Goal: Check status

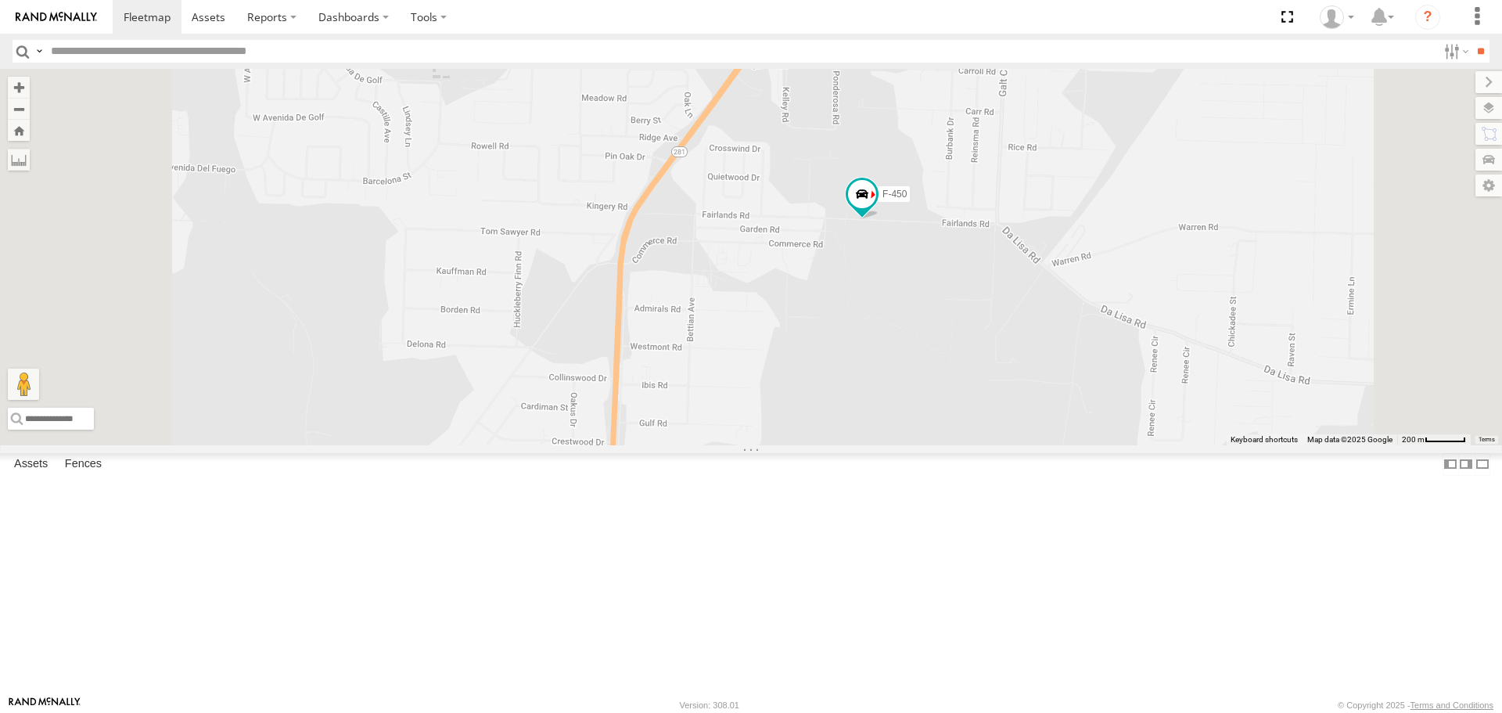
drag, startPoint x: 1094, startPoint y: 140, endPoint x: 1091, endPoint y: 372, distance: 232.4
click at [1091, 373] on div "S-40 BOOM LIFT DUMP TRAILER (RED) CC-6 F-450 CS-3" at bounding box center [751, 257] width 1502 height 376
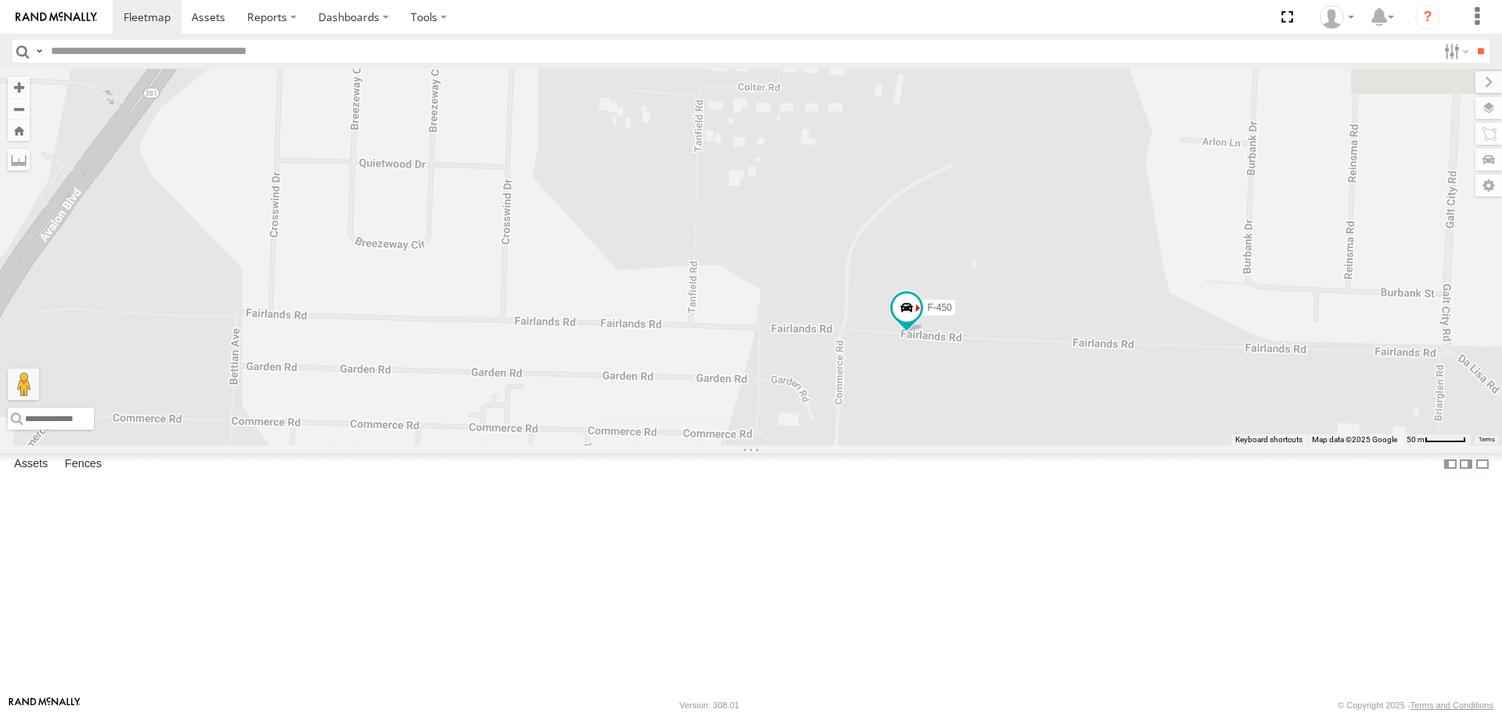
drag, startPoint x: 585, startPoint y: 284, endPoint x: 732, endPoint y: 470, distance: 237.3
click at [732, 444] on div "S-40 BOOM LIFT DUMP TRAILER (RED) CC-6 F-450 CS-3" at bounding box center [751, 257] width 1502 height 376
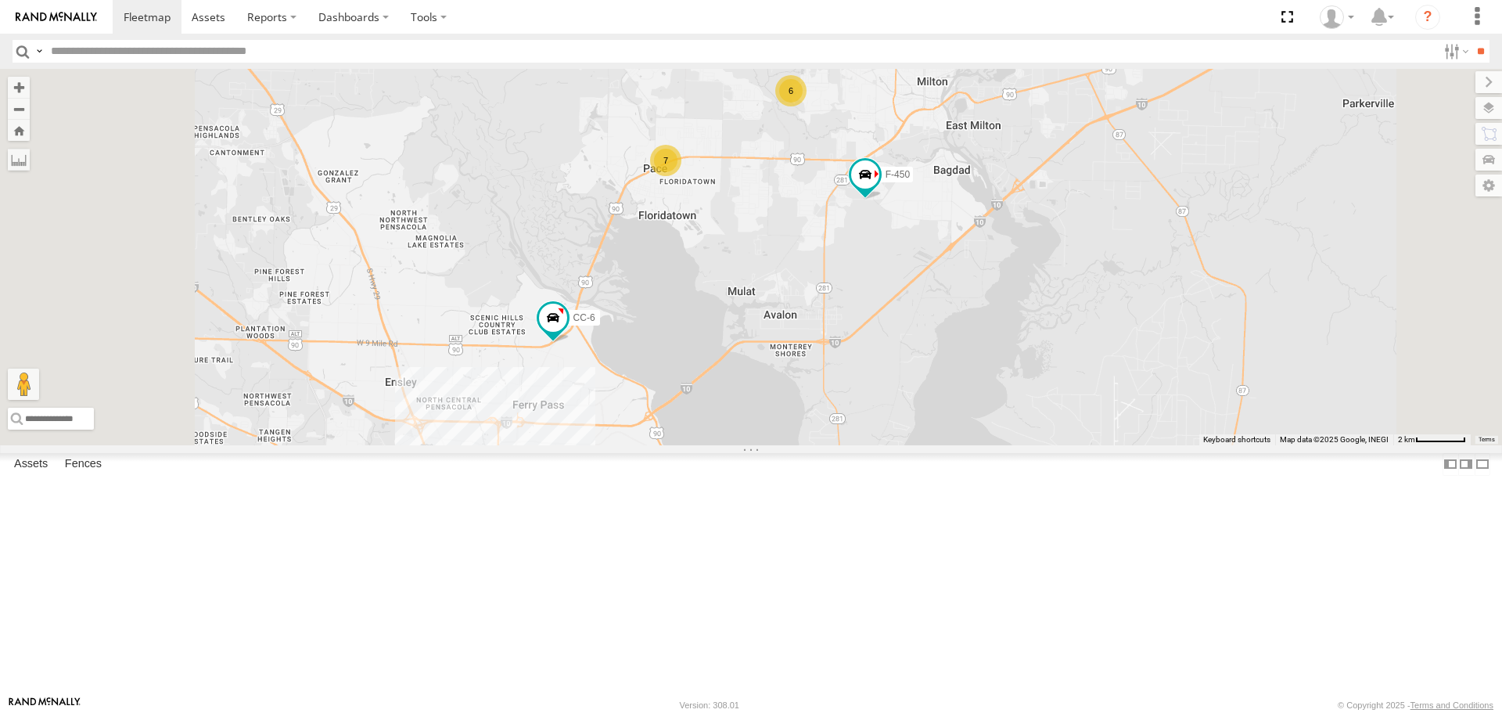
drag, startPoint x: 641, startPoint y: 548, endPoint x: 717, endPoint y: 352, distance: 210.1
click at [717, 352] on div "S-40 BOOM LIFT DUMP TRAILER (RED) CC-6 F-450 CS-3 6 7" at bounding box center [751, 257] width 1502 height 376
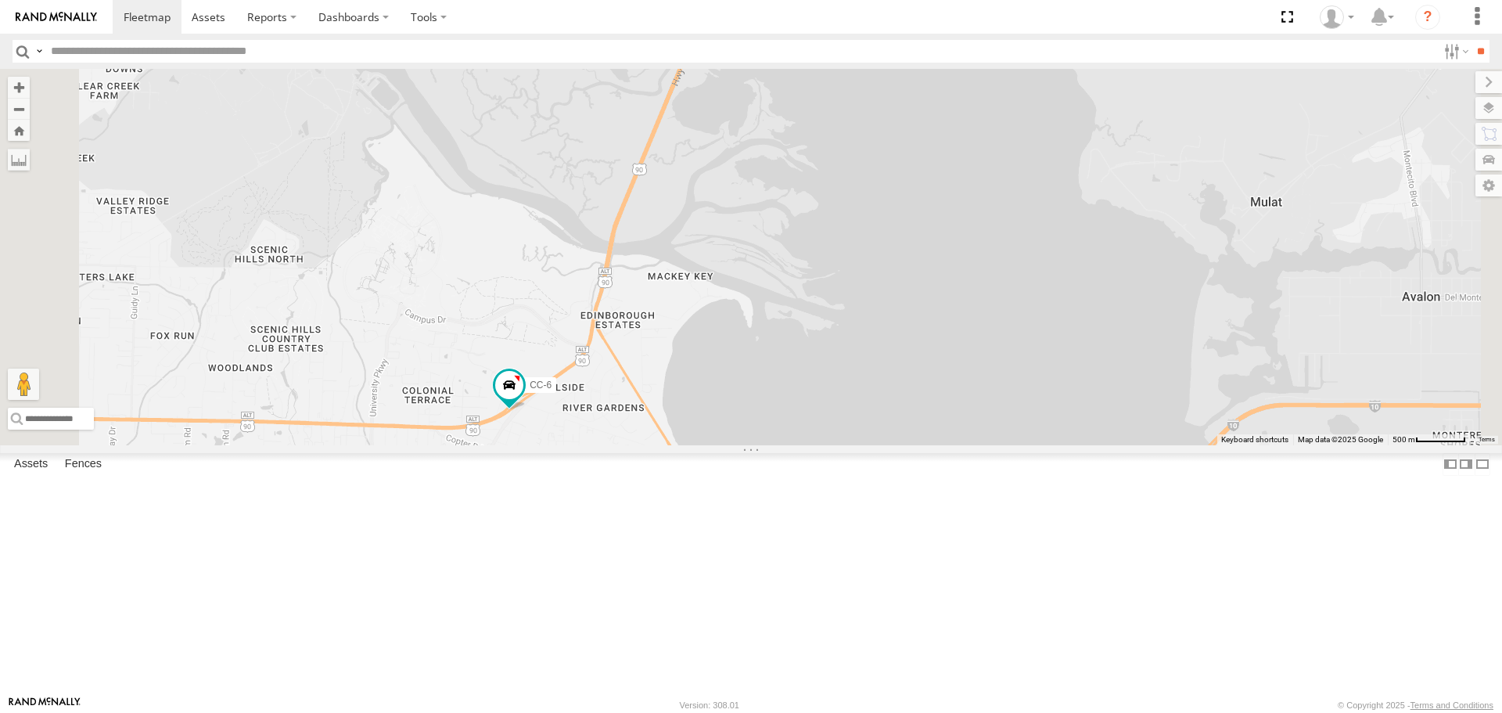
drag, startPoint x: 758, startPoint y: 196, endPoint x: 822, endPoint y: 308, distance: 129.0
click at [821, 310] on div "S-40 BOOM LIFT DUMP TRAILER (RED) CC-6 F-450 CS-3" at bounding box center [751, 257] width 1502 height 376
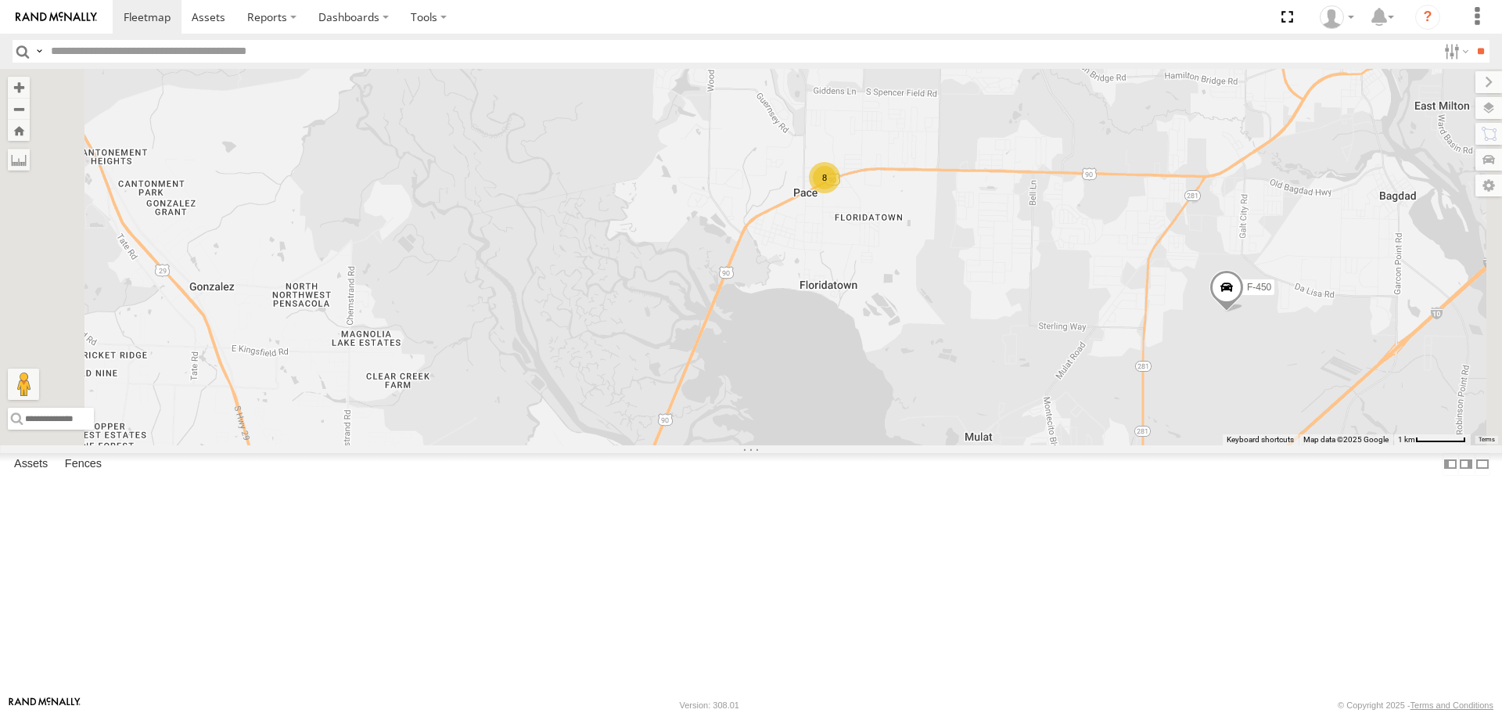
drag, startPoint x: 994, startPoint y: 250, endPoint x: 994, endPoint y: 343, distance: 93.1
click at [994, 343] on div "S-40 BOOM LIFT DUMP TRAILER (RED) F-450 CS-3 6 8" at bounding box center [751, 257] width 1502 height 376
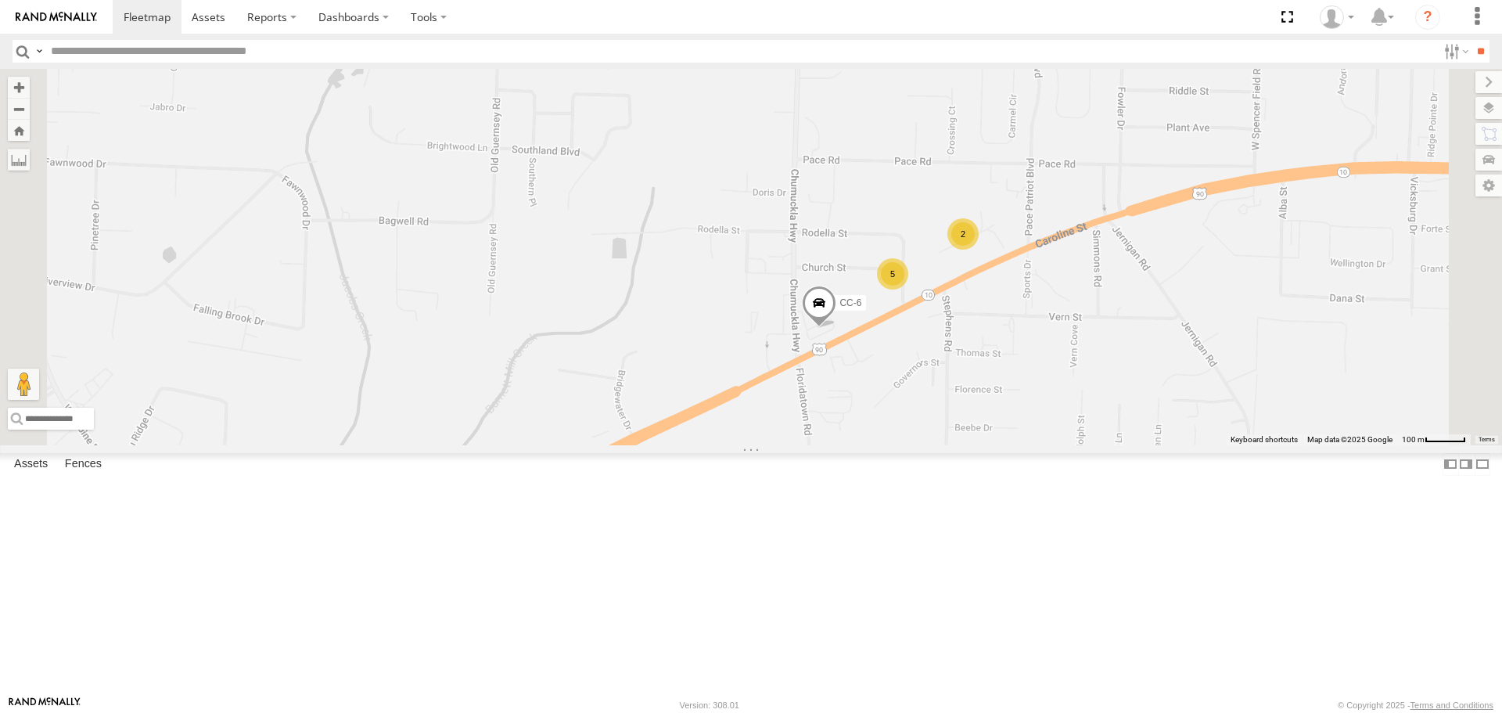
drag, startPoint x: 1171, startPoint y: 301, endPoint x: 1099, endPoint y: 574, distance: 281.4
click at [1099, 444] on div "S-40 BOOM LIFT DUMP TRAILER (RED) F-450 CS-3 CC-6 2 5" at bounding box center [751, 257] width 1502 height 376
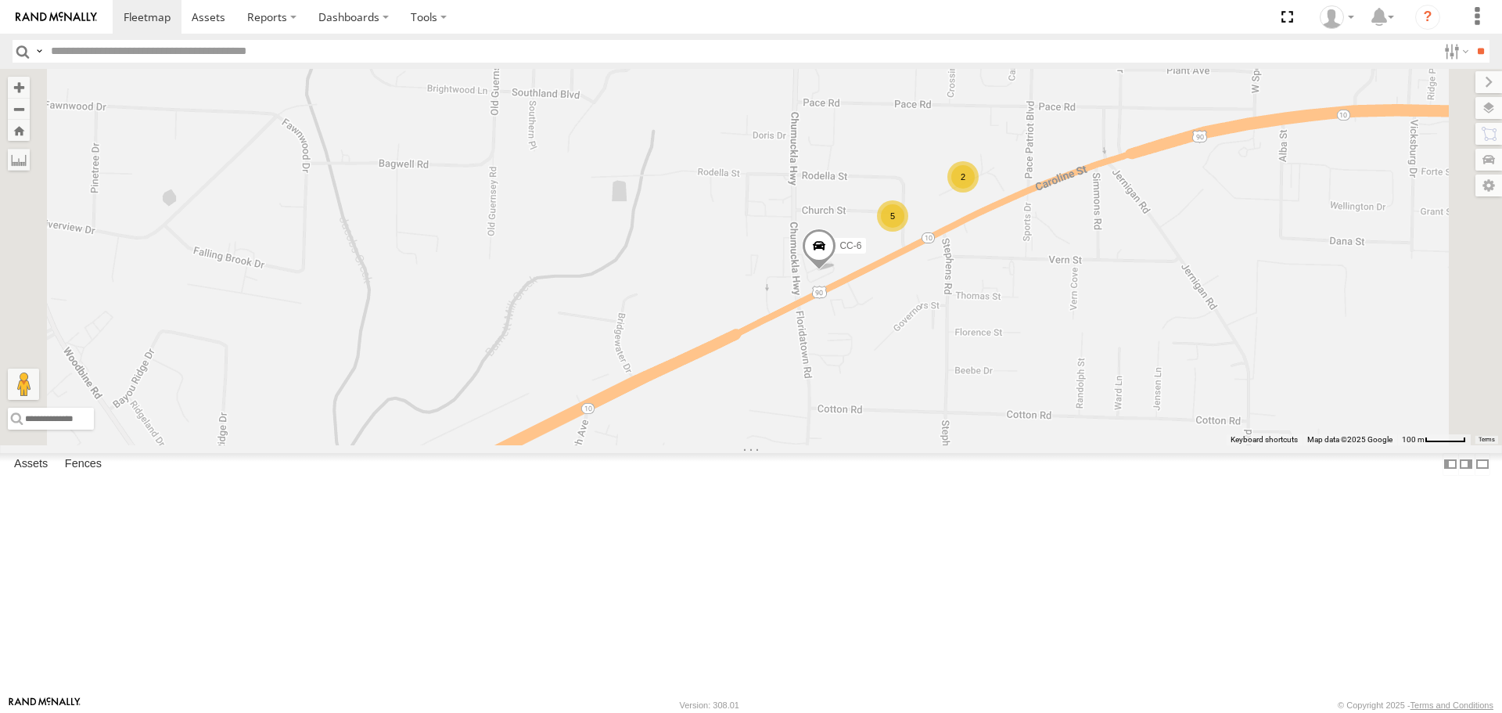
drag, startPoint x: 1099, startPoint y: 574, endPoint x: 1100, endPoint y: 489, distance: 84.5
click at [1100, 444] on div "S-40 BOOM LIFT DUMP TRAILER (RED) F-450 CS-3 CC-6 2 5" at bounding box center [751, 257] width 1502 height 376
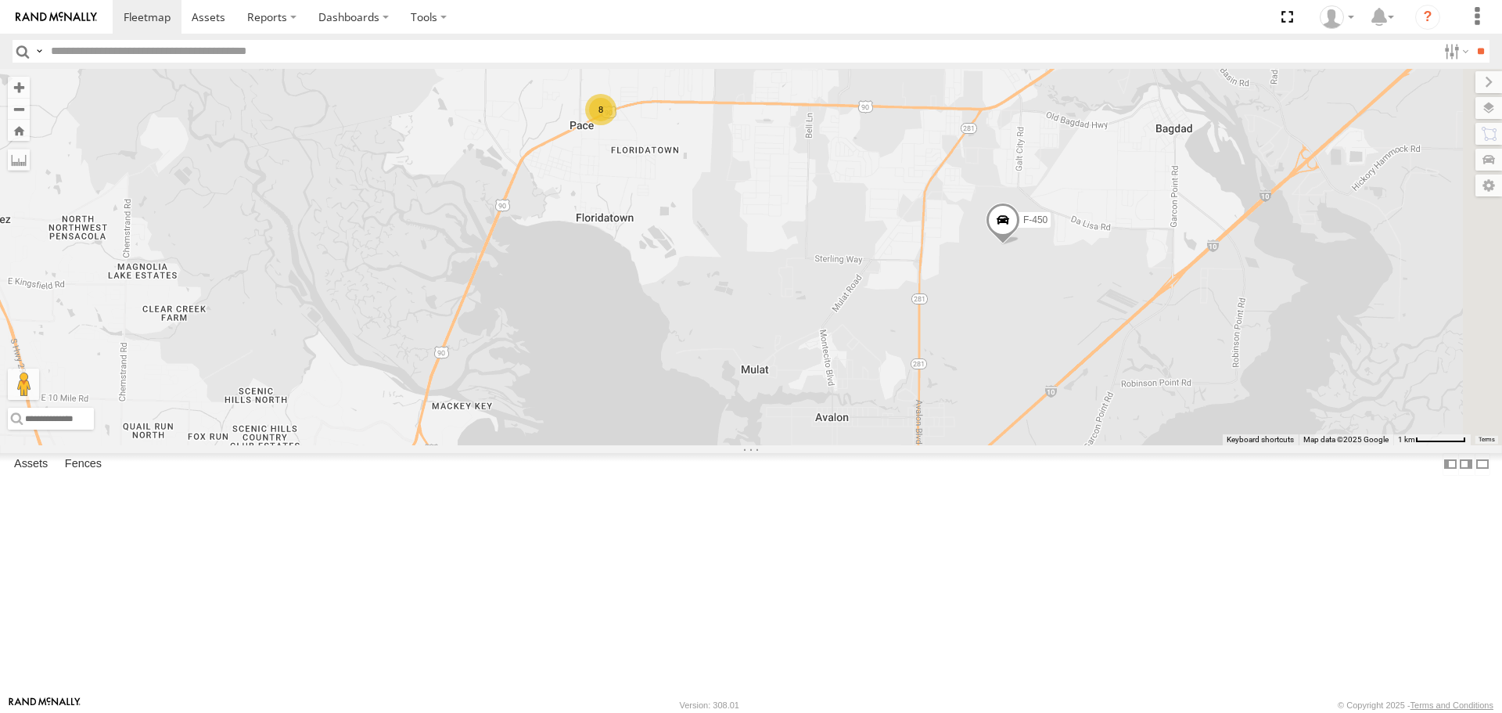
drag, startPoint x: 1257, startPoint y: 514, endPoint x: 944, endPoint y: 276, distance: 393.7
click at [944, 276] on div "S-40 BOOM LIFT DUMP TRAILER (RED) F-450 CS-3 6 8" at bounding box center [751, 257] width 1502 height 376
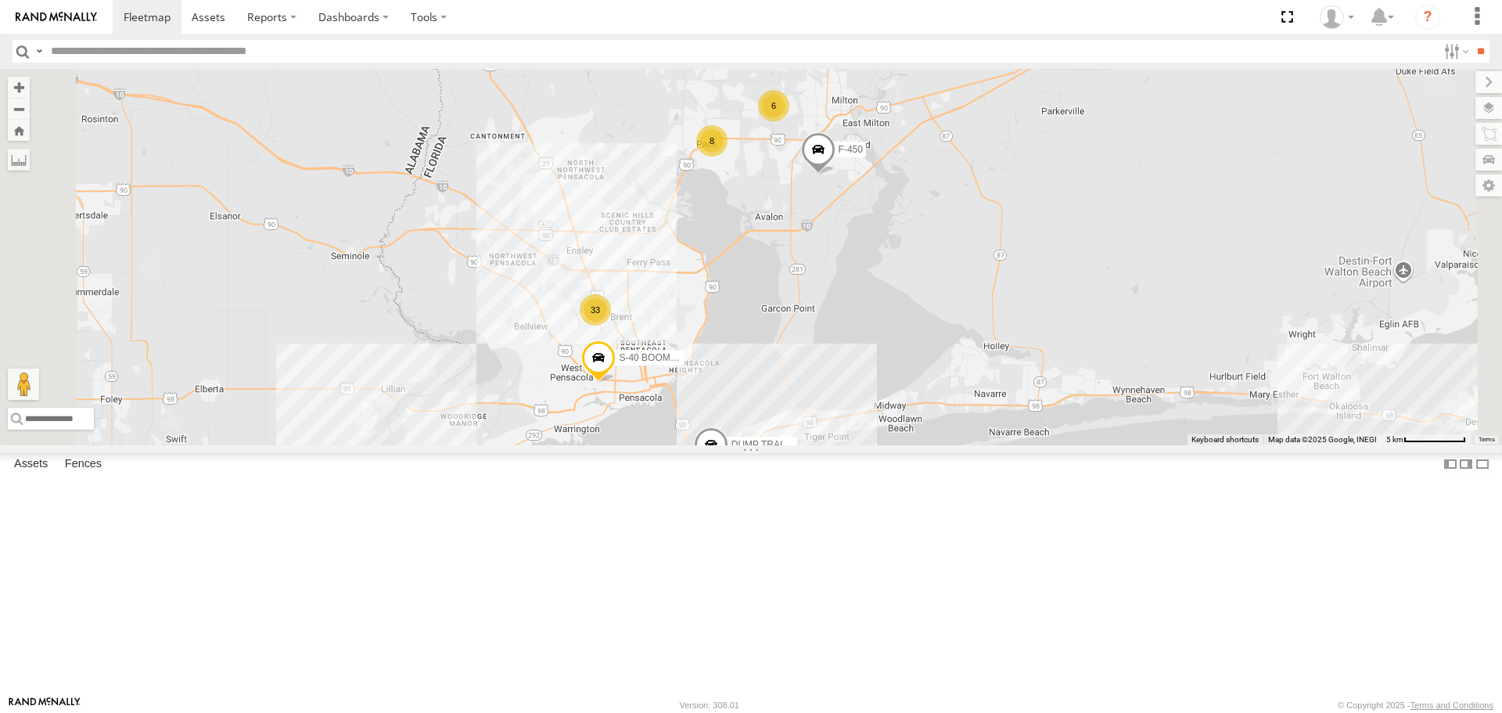
click at [944, 276] on div "33 6 3 8 2 S-40 BOOM LIFT DUMP TRAILER (RED) F-450" at bounding box center [751, 257] width 1502 height 376
